Goal: Task Accomplishment & Management: Manage account settings

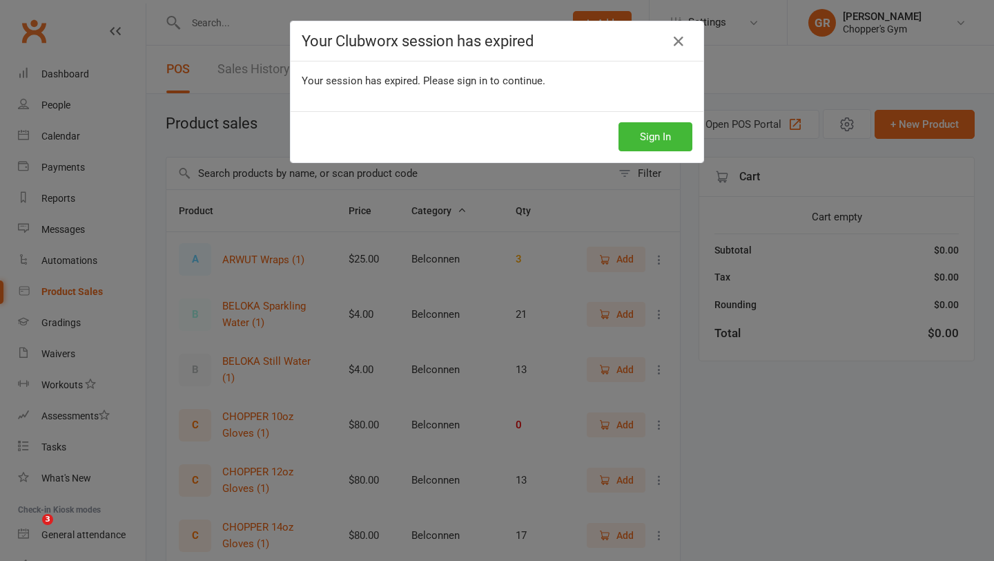
select select "100"
click at [656, 147] on button "Sign In" at bounding box center [656, 136] width 74 height 29
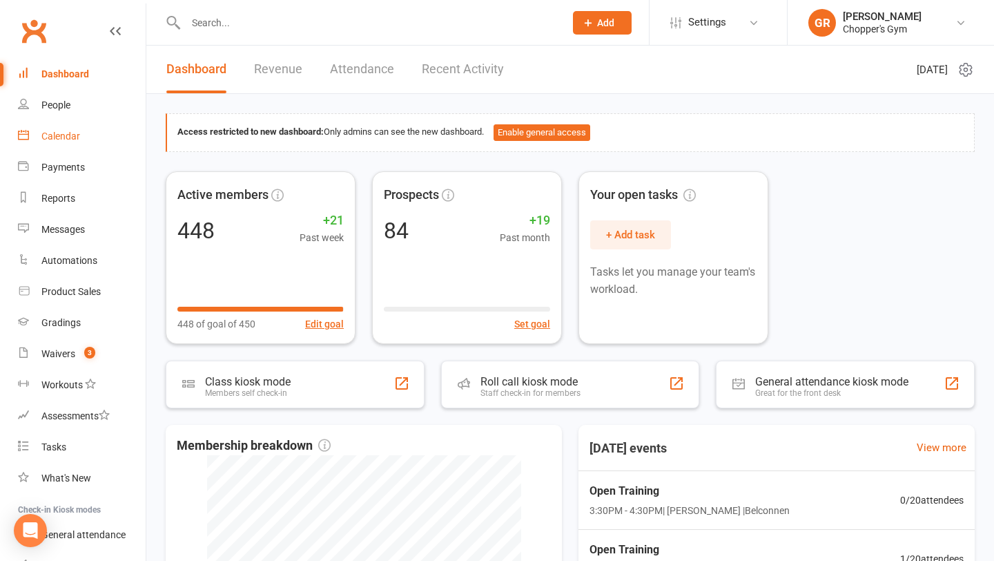
click at [58, 144] on link "Calendar" at bounding box center [82, 136] width 128 height 31
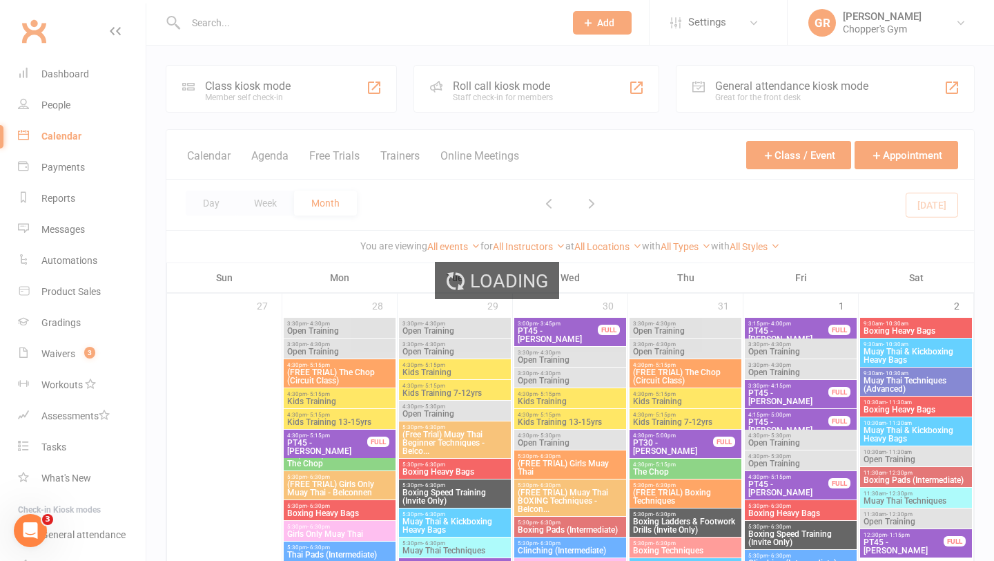
click at [232, 211] on div "Loading" at bounding box center [497, 280] width 994 height 561
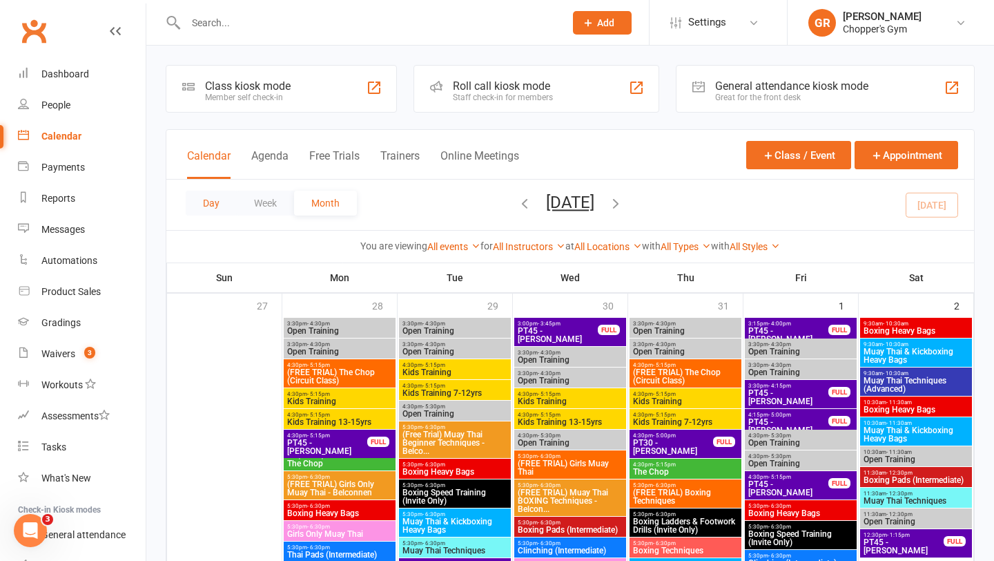
click at [214, 206] on button "Day" at bounding box center [211, 203] width 51 height 25
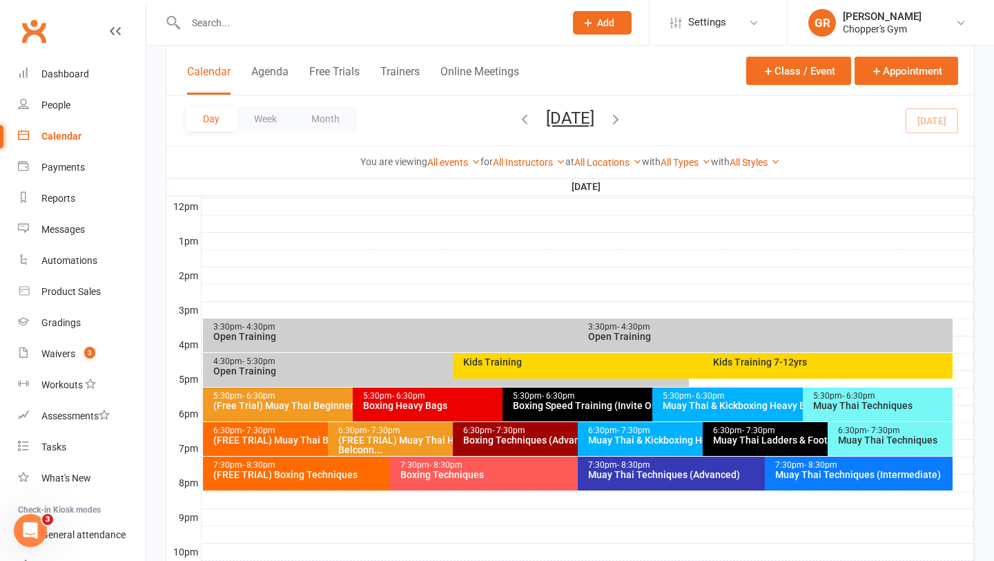
scroll to position [501, 0]
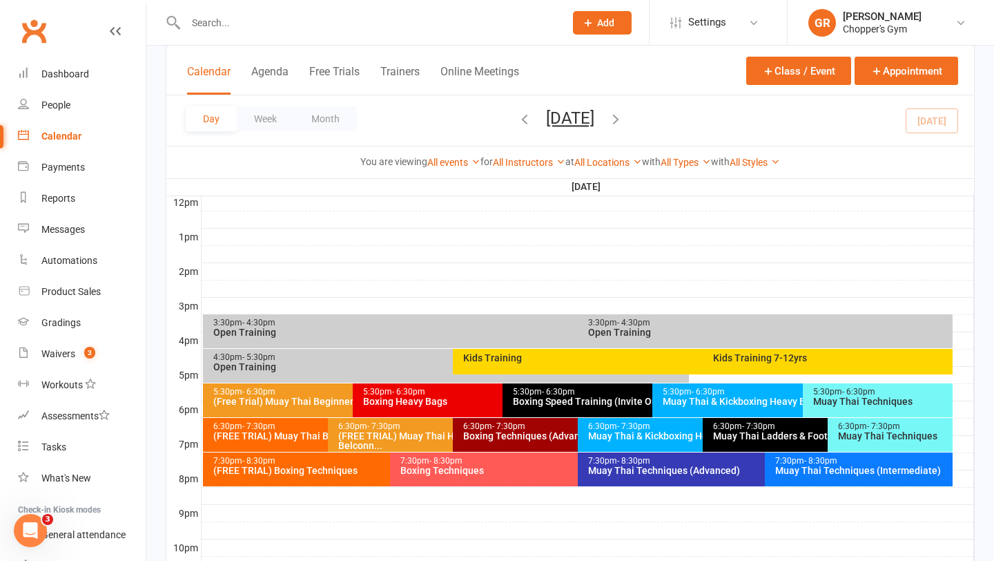
click at [374, 331] on div "Open Training" at bounding box center [575, 332] width 724 height 10
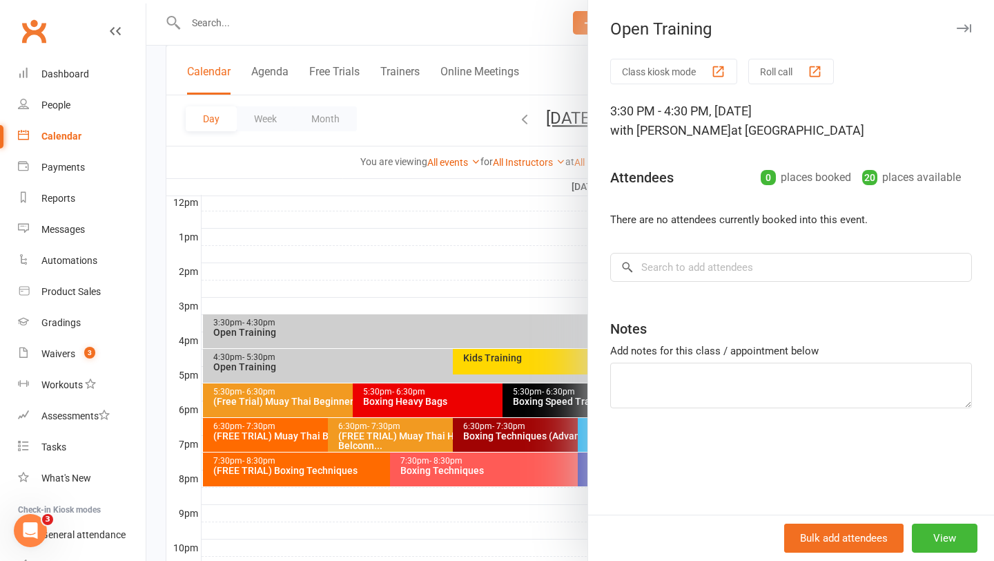
click at [494, 257] on div at bounding box center [570, 280] width 848 height 561
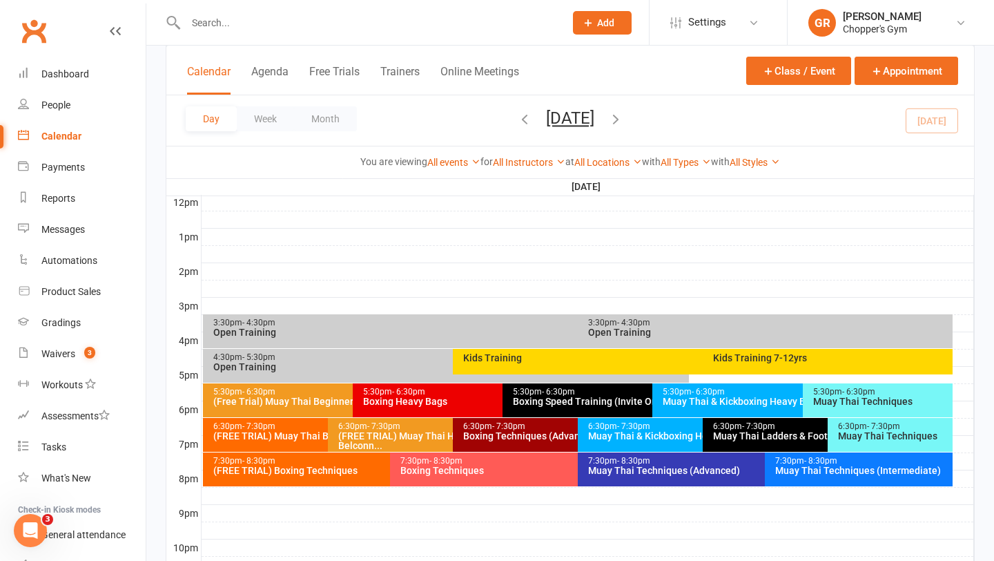
click at [743, 315] on div "3:30pm - 4:30pm Open Training" at bounding box center [765, 331] width 375 height 34
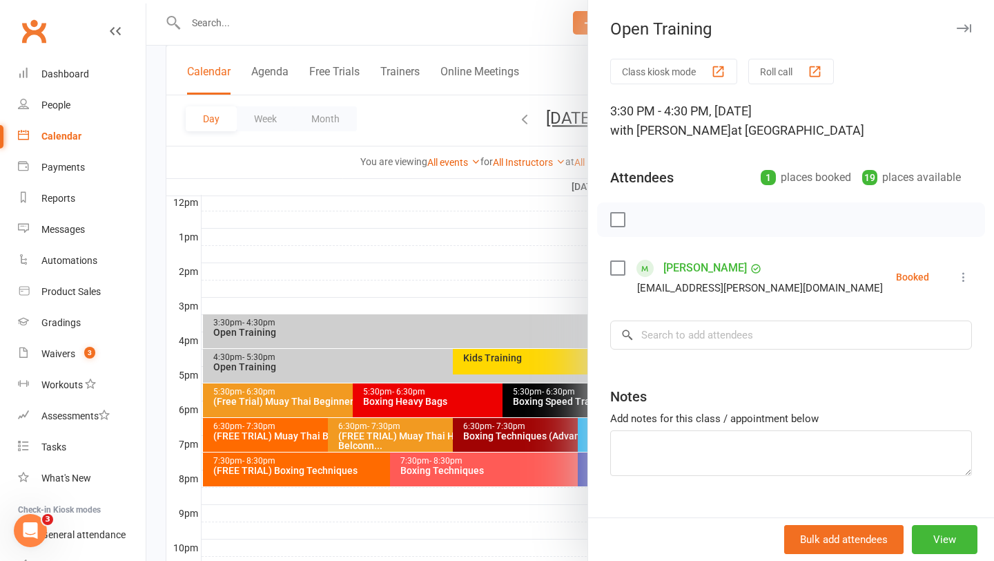
click at [632, 268] on div "Ruairi Kleeman-Dowd ruairi.dowd@gmail.com" at bounding box center [749, 277] width 278 height 40
click at [617, 269] on label at bounding box center [617, 268] width 14 height 14
click at [648, 224] on icon "button" at bounding box center [648, 219] width 15 height 15
